Goal: Task Accomplishment & Management: Use online tool/utility

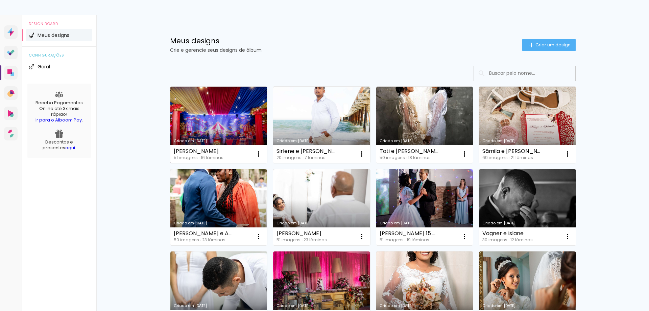
click at [200, 133] on link "Criado em [DATE]" at bounding box center [218, 125] width 97 height 76
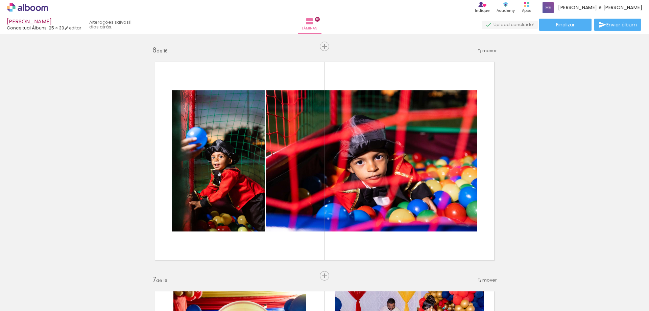
scroll to position [1181, 0]
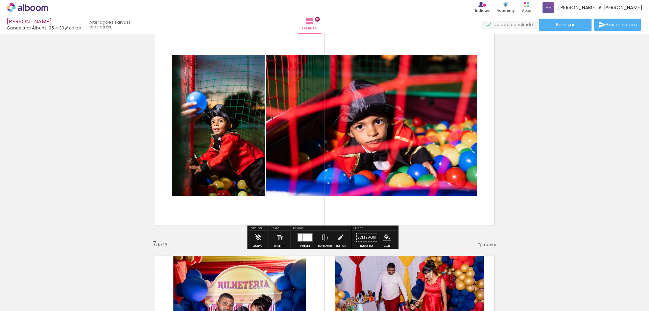
click at [303, 237] on div at bounding box center [307, 236] width 9 height 7
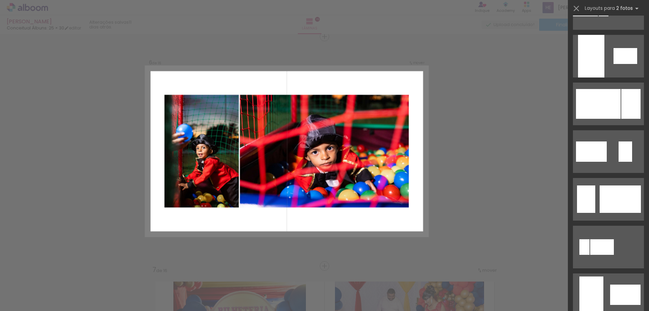
scroll to position [383, 0]
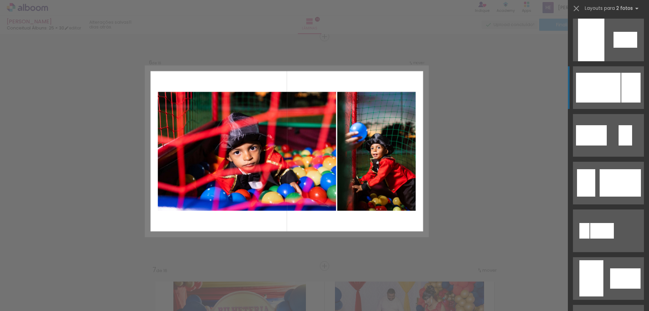
click at [615, 76] on div at bounding box center [598, 88] width 45 height 30
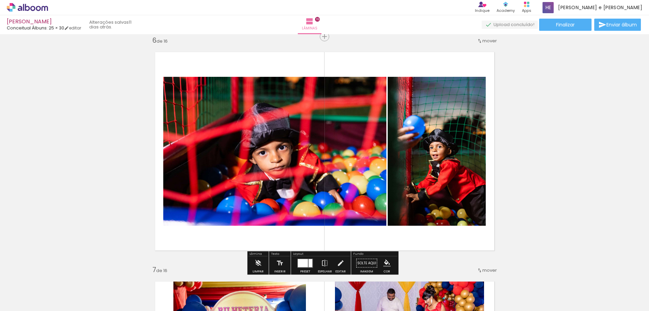
click at [470, 157] on quentale-photo at bounding box center [437, 151] width 98 height 149
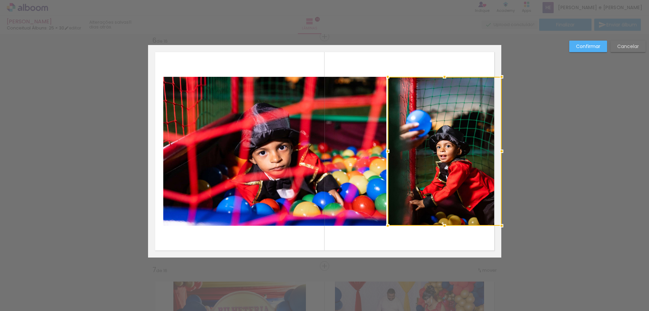
drag, startPoint x: 483, startPoint y: 151, endPoint x: 492, endPoint y: 146, distance: 10.4
click at [495, 146] on div at bounding box center [502, 151] width 14 height 14
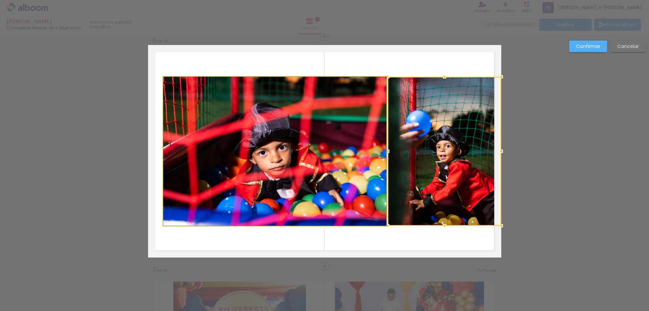
click at [171, 141] on quentale-photo at bounding box center [274, 151] width 223 height 149
click at [388, 141] on div at bounding box center [445, 151] width 114 height 149
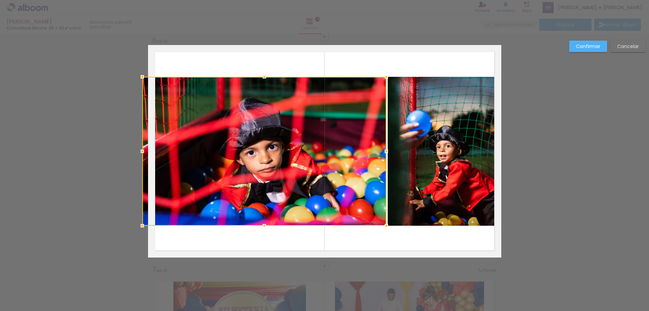
drag, startPoint x: 160, startPoint y: 152, endPoint x: 151, endPoint y: 152, distance: 8.8
click at [151, 152] on div at bounding box center [264, 151] width 244 height 149
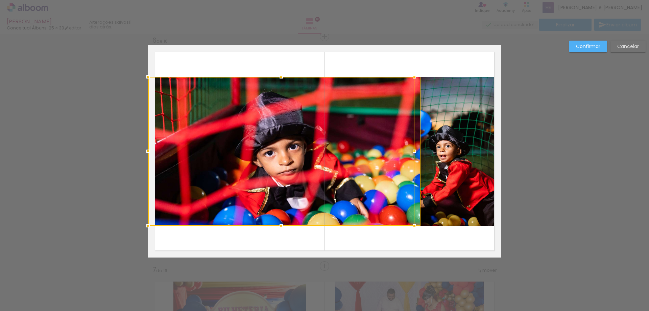
click at [383, 153] on div at bounding box center [281, 151] width 266 height 149
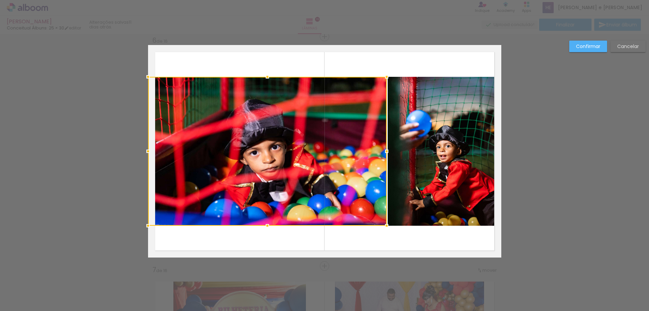
drag, startPoint x: 410, startPoint y: 151, endPoint x: 386, endPoint y: 148, distance: 24.9
click at [384, 147] on div at bounding box center [387, 151] width 14 height 14
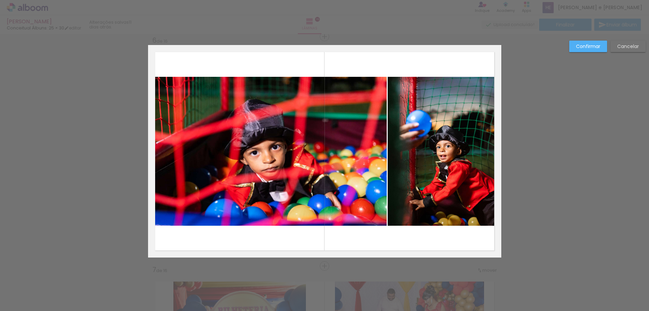
drag, startPoint x: 260, startPoint y: 83, endPoint x: 259, endPoint y: 79, distance: 3.9
click at [260, 83] on quentale-photo at bounding box center [267, 151] width 239 height 149
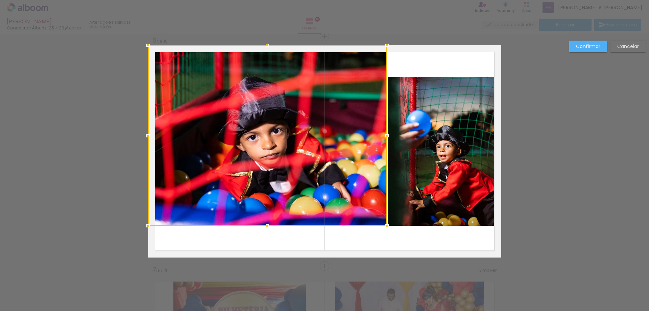
drag, startPoint x: 266, startPoint y: 76, endPoint x: 274, endPoint y: 52, distance: 25.9
click at [274, 52] on div at bounding box center [267, 135] width 239 height 180
click at [270, 216] on div at bounding box center [267, 135] width 239 height 180
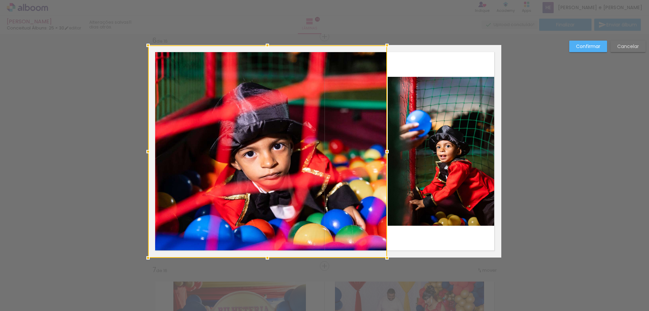
drag, startPoint x: 263, startPoint y: 224, endPoint x: 262, endPoint y: 251, distance: 26.1
click at [262, 250] on div at bounding box center [267, 151] width 239 height 212
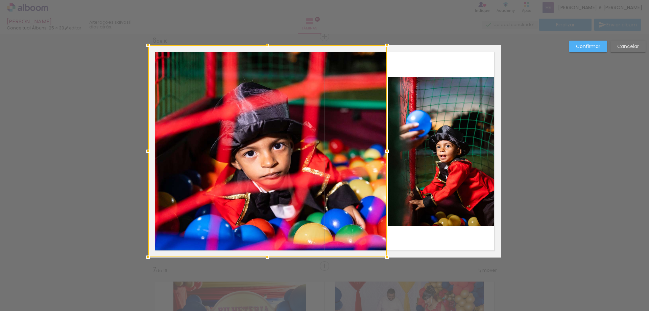
click at [432, 207] on quentale-photo at bounding box center [445, 151] width 114 height 149
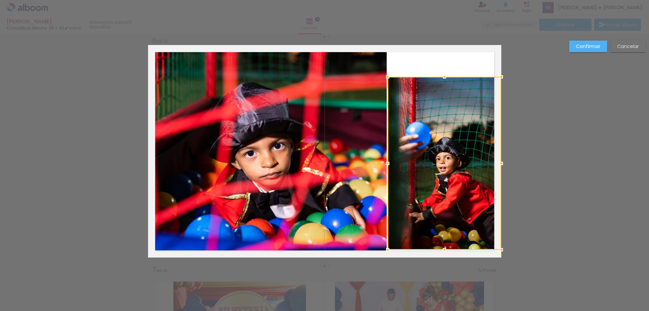
drag, startPoint x: 444, startPoint y: 226, endPoint x: 444, endPoint y: 255, distance: 28.4
click at [443, 257] on album-spread "6 de 16" at bounding box center [324, 151] width 353 height 212
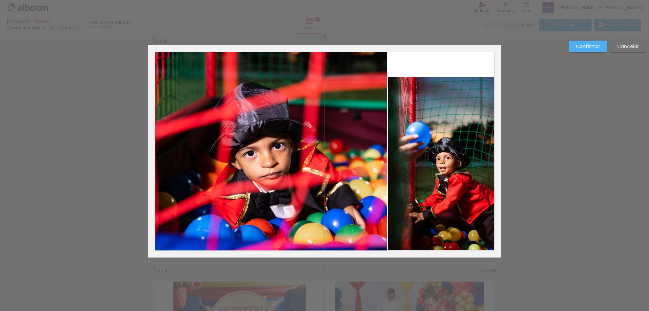
click at [446, 238] on quentale-photo at bounding box center [445, 163] width 114 height 173
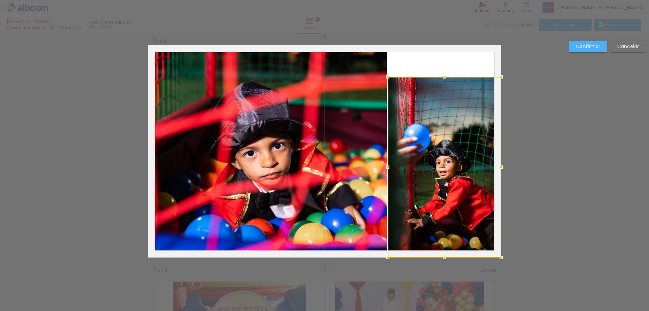
drag, startPoint x: 441, startPoint y: 249, endPoint x: 446, endPoint y: 251, distance: 5.3
click at [442, 254] on div at bounding box center [445, 258] width 14 height 14
click at [435, 88] on div at bounding box center [445, 167] width 114 height 180
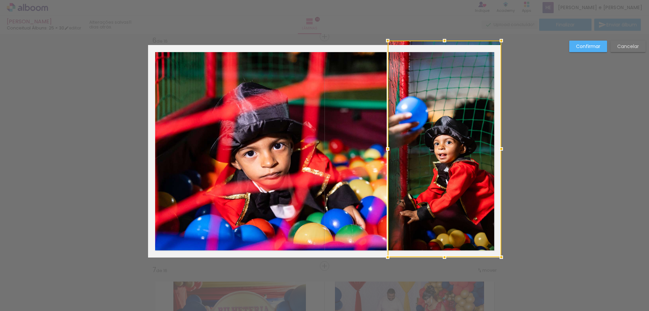
drag, startPoint x: 443, startPoint y: 77, endPoint x: 446, endPoint y: 50, distance: 27.3
click at [446, 50] on div at bounding box center [445, 149] width 114 height 216
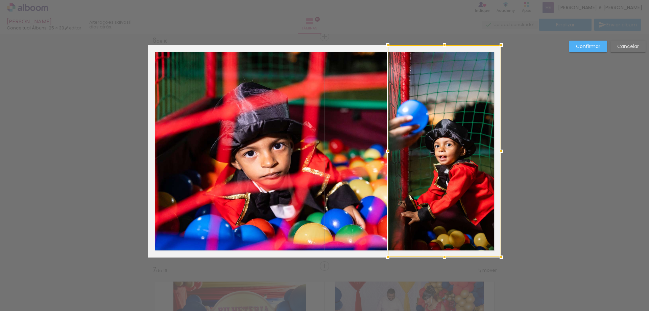
click at [0, 0] on div "Confirmar Cancelar" at bounding box center [0, 0] width 0 height 0
click at [0, 0] on slot "Confirmar" at bounding box center [0, 0] width 0 height 0
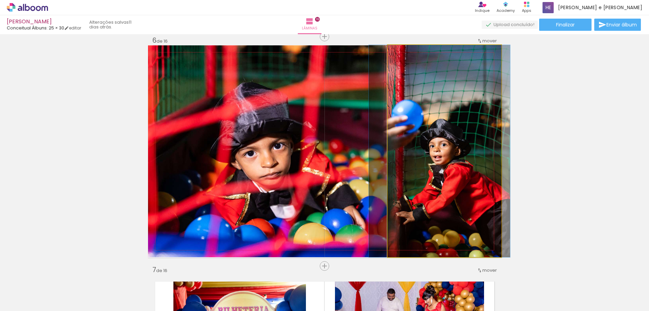
drag, startPoint x: 464, startPoint y: 137, endPoint x: 459, endPoint y: 131, distance: 7.9
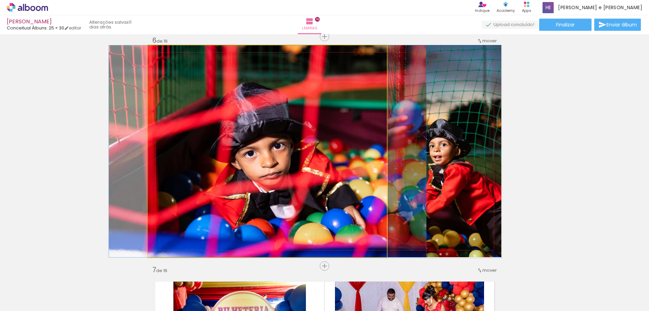
click at [358, 136] on quentale-photo at bounding box center [267, 151] width 239 height 212
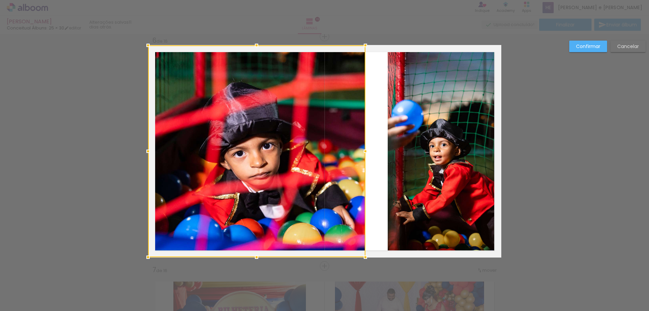
drag, startPoint x: 386, startPoint y: 153, endPoint x: 364, endPoint y: 151, distance: 21.4
click at [364, 151] on div at bounding box center [366, 151] width 14 height 14
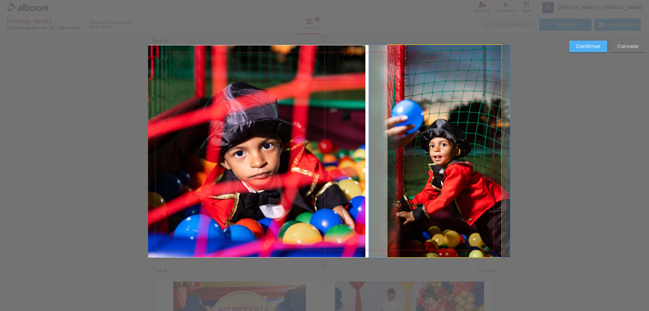
click at [418, 141] on quentale-photo at bounding box center [445, 151] width 114 height 212
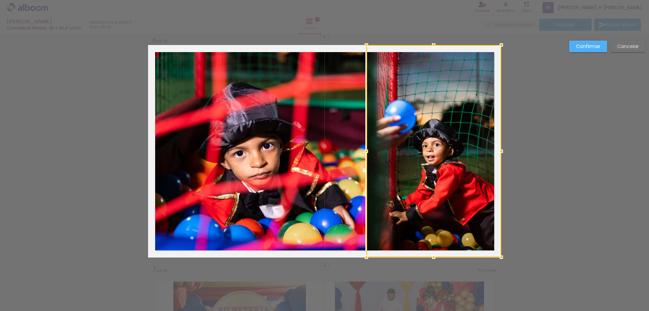
drag, startPoint x: 384, startPoint y: 152, endPoint x: 363, endPoint y: 153, distance: 21.3
click at [363, 153] on div at bounding box center [367, 151] width 14 height 14
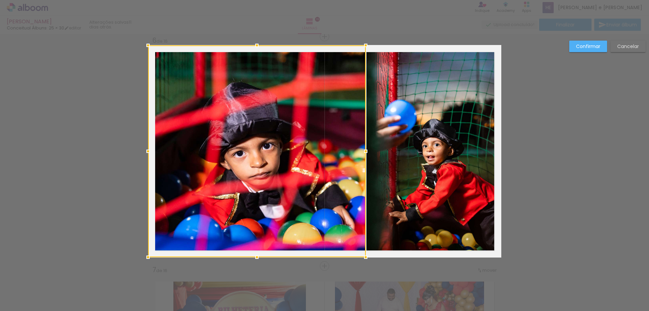
click at [0, 0] on slot "Confirmar" at bounding box center [0, 0] width 0 height 0
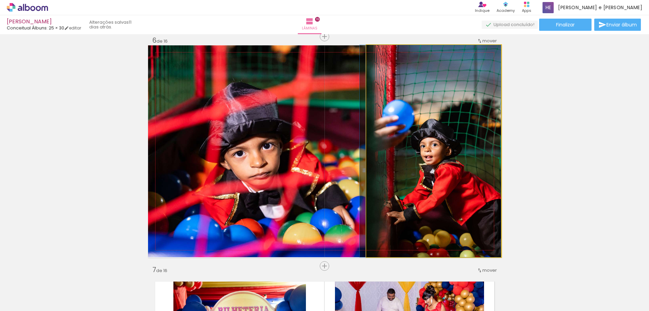
drag, startPoint x: 448, startPoint y: 168, endPoint x: 444, endPoint y: 168, distance: 3.4
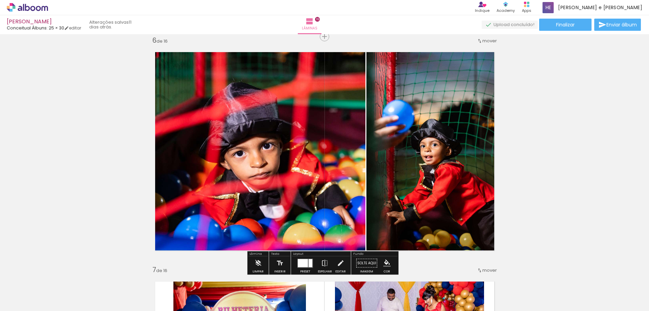
click at [291, 171] on quentale-photo at bounding box center [257, 151] width 218 height 212
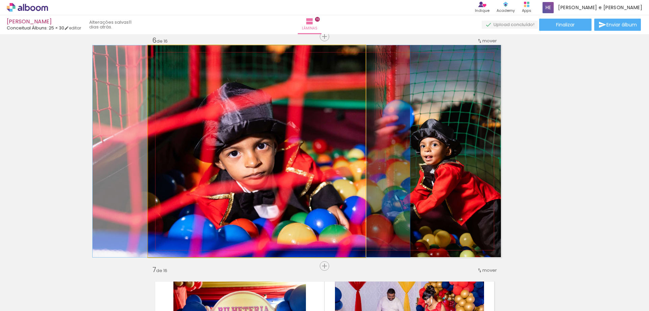
drag, startPoint x: 277, startPoint y: 172, endPoint x: 271, endPoint y: 171, distance: 5.5
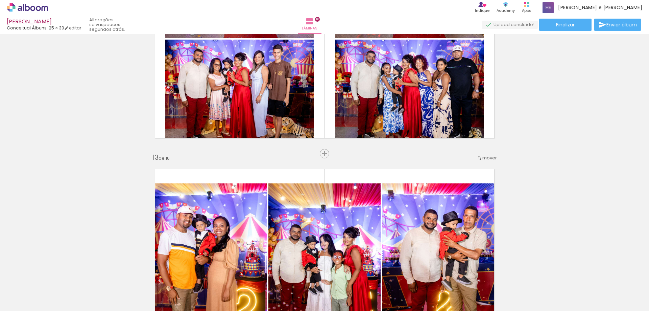
scroll to position [2507, 0]
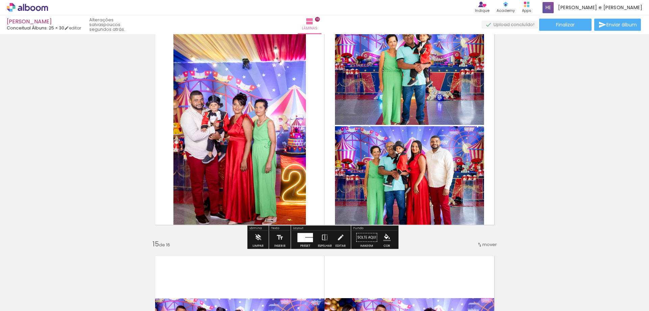
click at [294, 143] on quentale-photo at bounding box center [239, 125] width 133 height 212
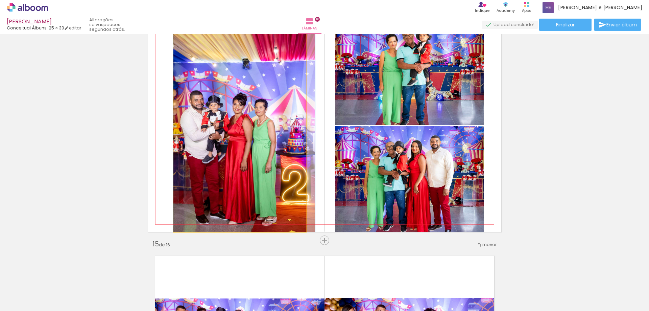
click at [294, 143] on quentale-photo at bounding box center [239, 125] width 133 height 212
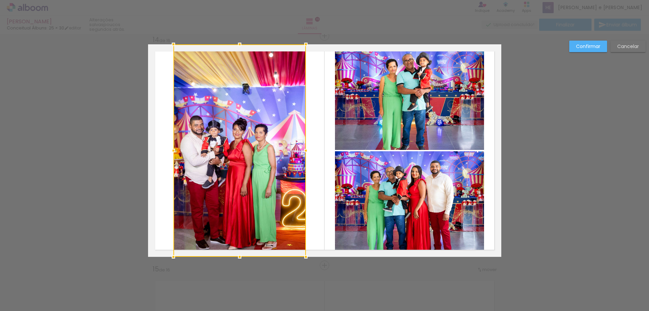
scroll to position [2989, 0]
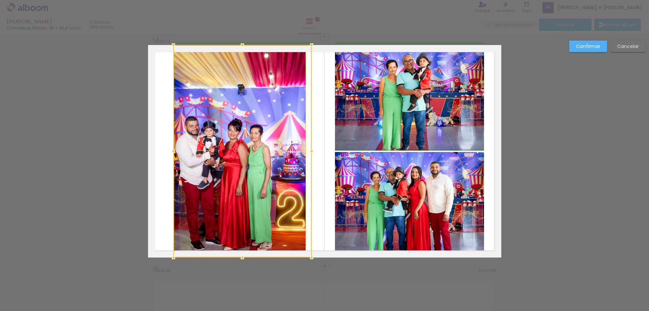
drag, startPoint x: 301, startPoint y: 149, endPoint x: 317, endPoint y: 142, distance: 18.0
click at [317, 142] on album-spread "14 de 16" at bounding box center [324, 151] width 353 height 212
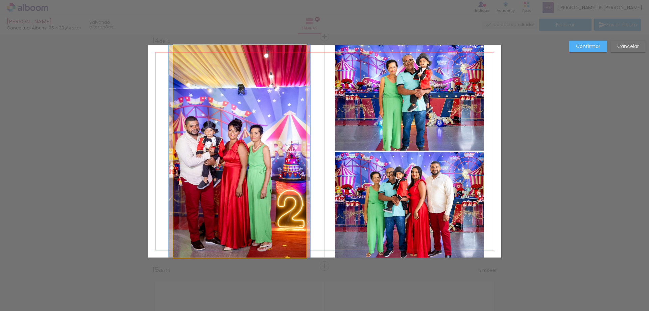
click at [294, 148] on quentale-photo at bounding box center [239, 151] width 133 height 212
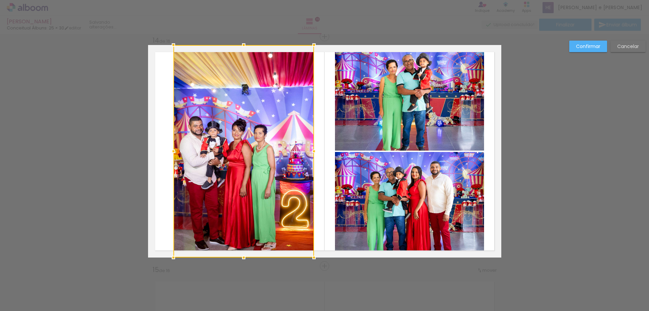
drag, startPoint x: 303, startPoint y: 149, endPoint x: 311, endPoint y: 147, distance: 8.4
click at [311, 147] on div at bounding box center [314, 151] width 14 height 14
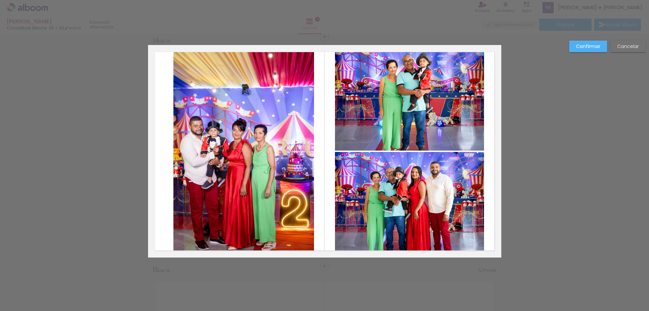
click at [180, 162] on quentale-photo at bounding box center [243, 151] width 141 height 212
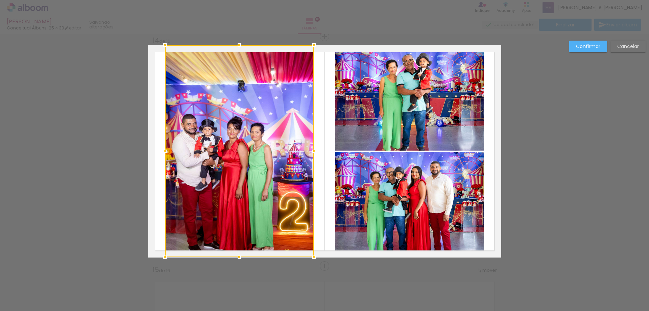
drag, startPoint x: 170, startPoint y: 153, endPoint x: 162, endPoint y: 152, distance: 8.5
click at [162, 152] on div at bounding box center [165, 151] width 14 height 14
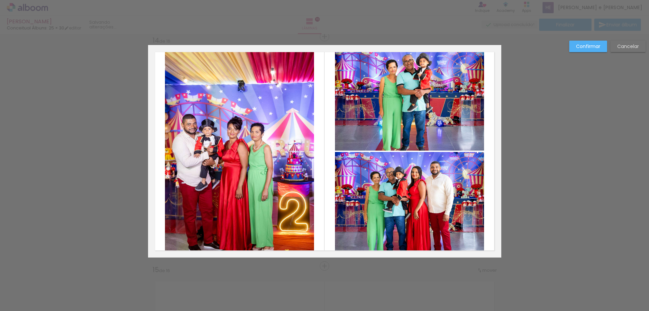
click at [0, 0] on slot "Confirmar" at bounding box center [0, 0] width 0 height 0
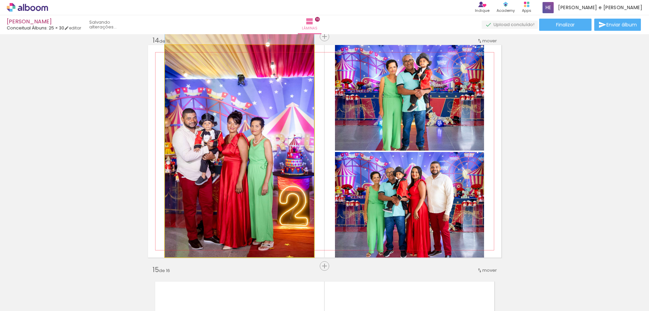
drag, startPoint x: 236, startPoint y: 160, endPoint x: 237, endPoint y: 145, distance: 15.2
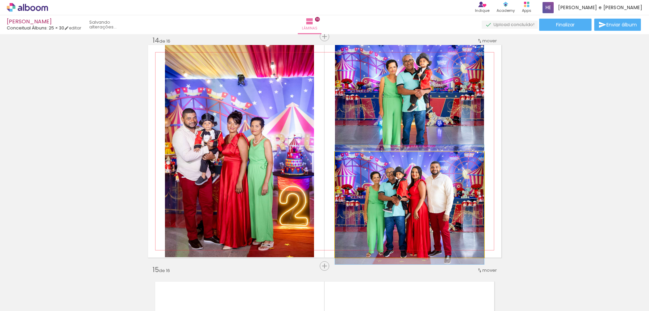
click at [406, 177] on quentale-photo at bounding box center [409, 204] width 149 height 105
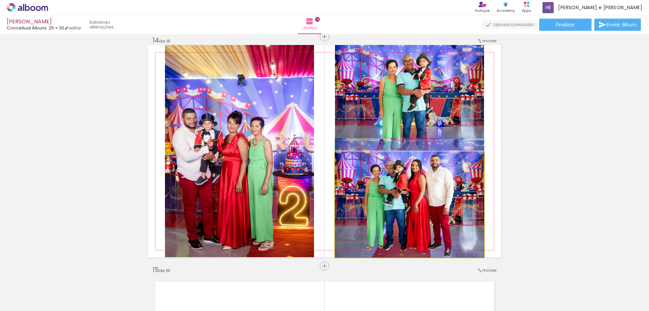
drag, startPoint x: 414, startPoint y: 207, endPoint x: 416, endPoint y: 196, distance: 11.3
click at [433, 199] on quentale-photo at bounding box center [409, 204] width 149 height 105
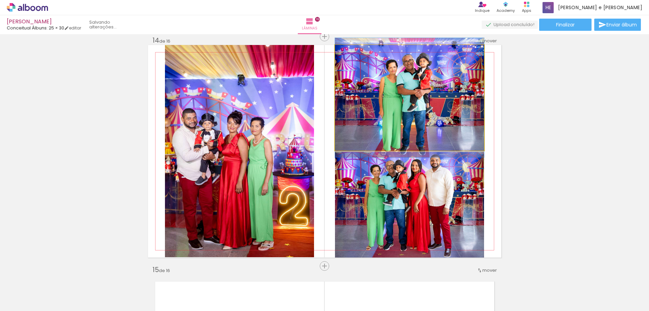
click at [428, 120] on quentale-photo at bounding box center [409, 97] width 149 height 105
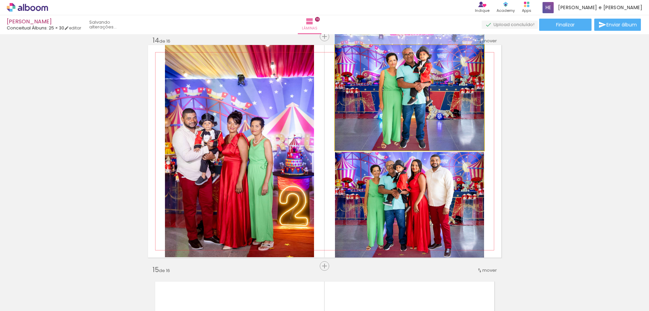
drag, startPoint x: 422, startPoint y: 125, endPoint x: 424, endPoint y: 117, distance: 7.9
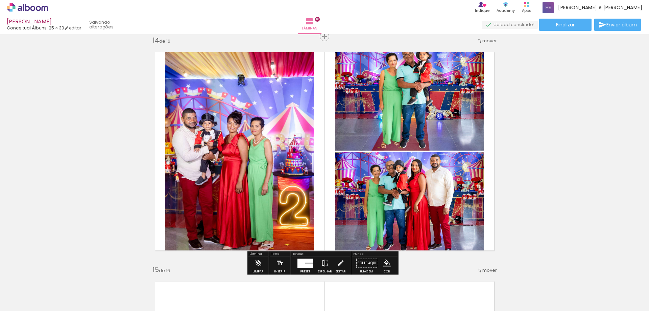
click at [409, 114] on quentale-photo at bounding box center [409, 97] width 149 height 105
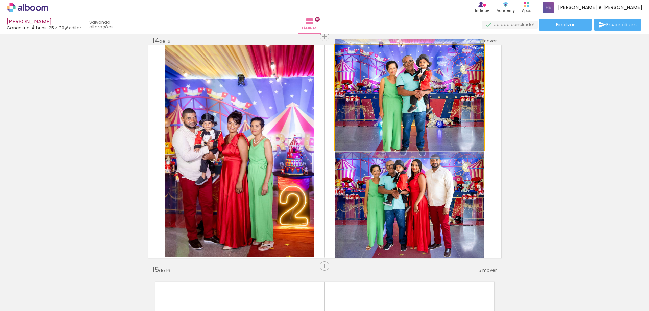
drag, startPoint x: 410, startPoint y: 105, endPoint x: 410, endPoint y: 113, distance: 7.8
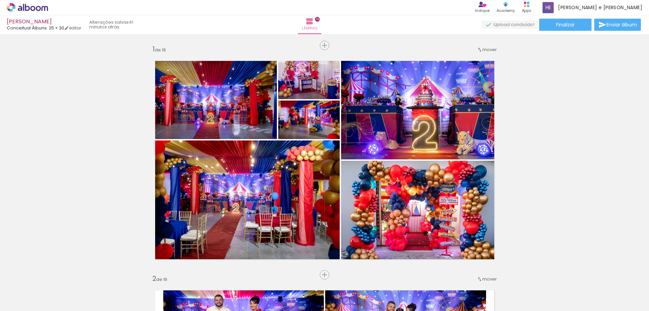
scroll to position [0, 1340]
